Goal: Task Accomplishment & Management: Use online tool/utility

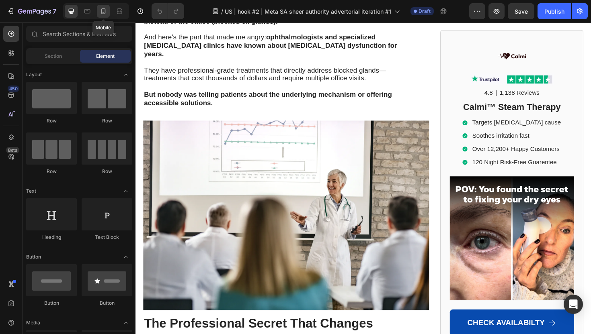
click at [106, 10] on icon at bounding box center [103, 11] width 8 height 8
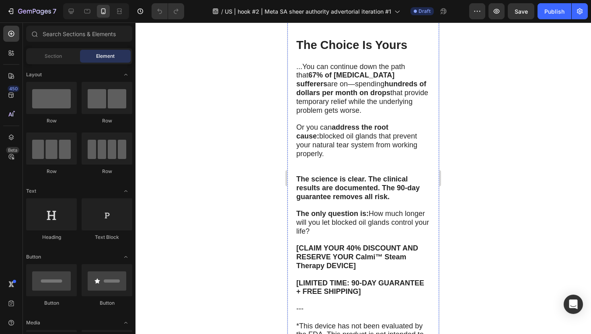
scroll to position [5628, 0]
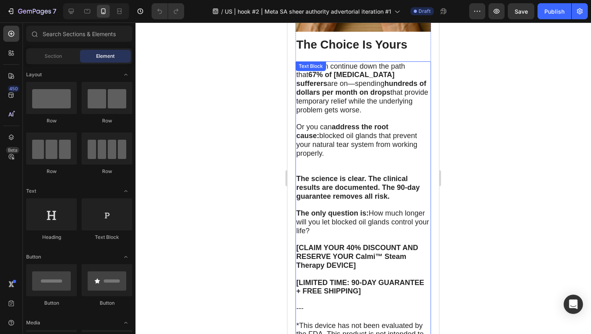
click at [303, 244] on strong "[CLAIM YOUR 40% DISCOUNT AND RESERVE YOUR Calmi™ Steam Therapy DEVICE]" at bounding box center [357, 257] width 122 height 26
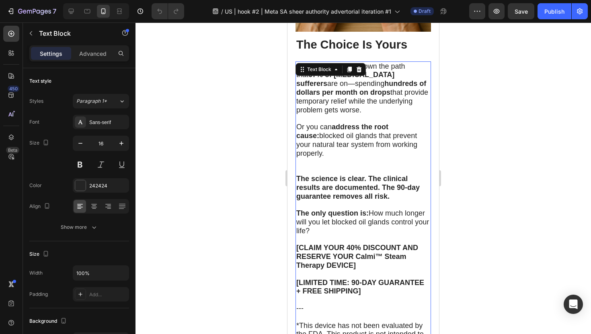
click at [303, 244] on strong "[CLAIM YOUR 40% DISCOUNT AND RESERVE YOUR Calmi™ Steam Therapy DEVICE]" at bounding box center [357, 257] width 122 height 26
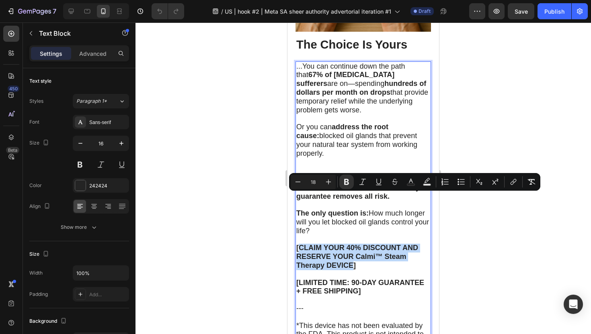
drag, startPoint x: 298, startPoint y: 197, endPoint x: 353, endPoint y: 214, distance: 57.9
click at [353, 244] on strong "[CLAIM YOUR 40% DISCOUNT AND RESERVE YOUR Calmi™ Steam Therapy DEVICE]" at bounding box center [357, 257] width 122 height 26
copy strong "CLAIM YOUR 40% DISCOUNT AND RESERVE YOUR Calmi™ Steam Therapy DEVICE"
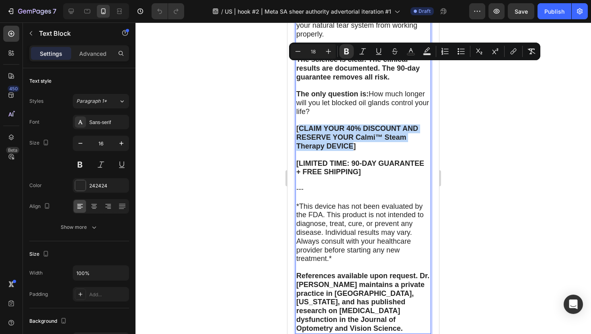
scroll to position [5743, 0]
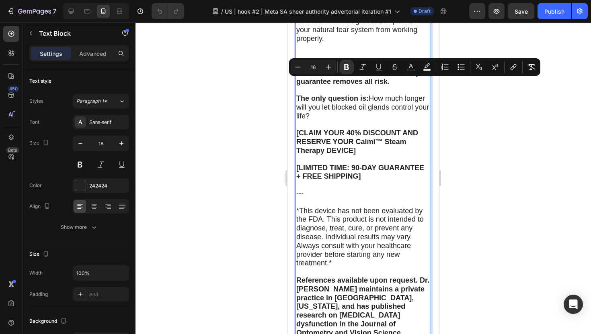
click at [373, 156] on p "Rich Text Editor. Editing area: main" at bounding box center [363, 160] width 134 height 8
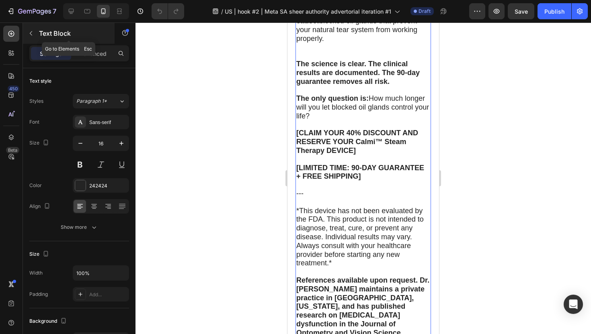
click at [30, 37] on button "button" at bounding box center [31, 33] width 13 height 13
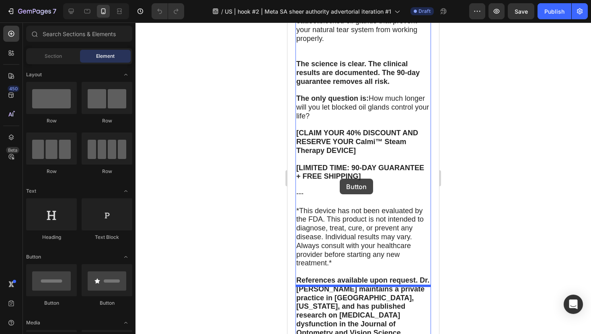
drag, startPoint x: 337, startPoint y: 310, endPoint x: 339, endPoint y: 183, distance: 127.5
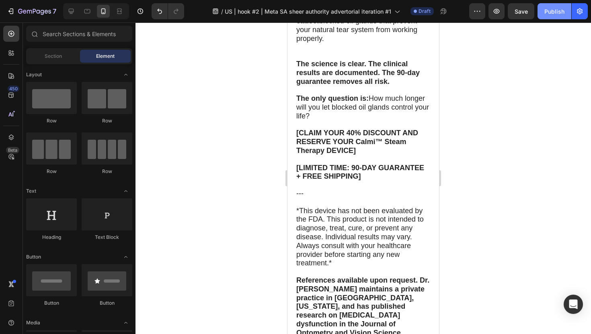
click at [554, 12] on div "Publish" at bounding box center [554, 11] width 20 height 8
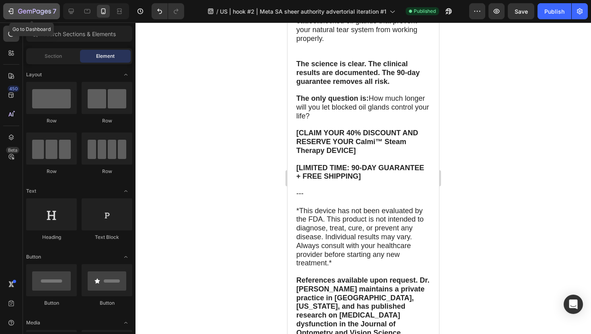
click at [9, 14] on icon "button" at bounding box center [11, 11] width 8 height 8
